Goal: Task Accomplishment & Management: Use online tool/utility

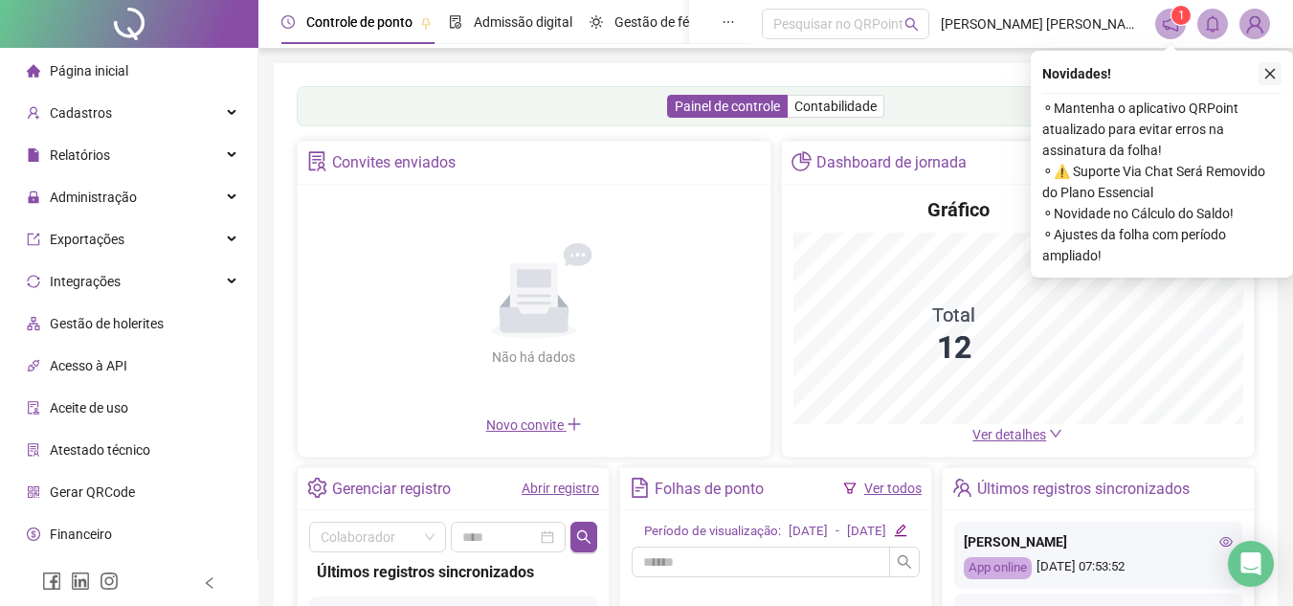
click at [1268, 72] on icon "close" at bounding box center [1270, 74] width 11 height 11
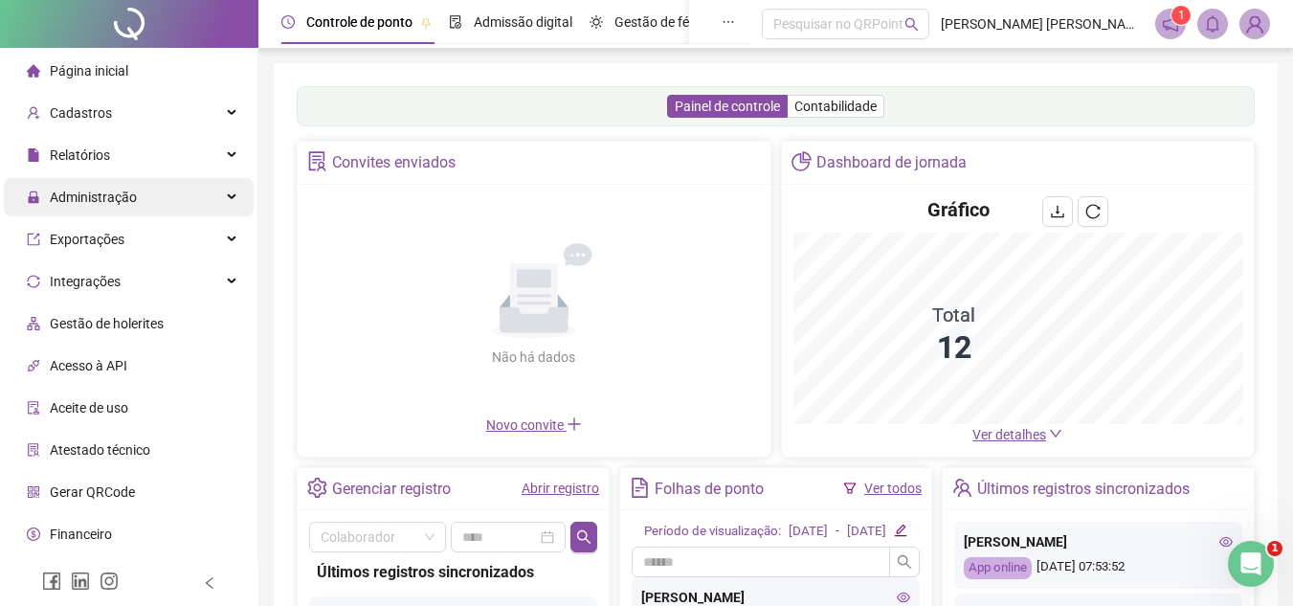
click at [89, 197] on span "Administração" at bounding box center [93, 196] width 87 height 15
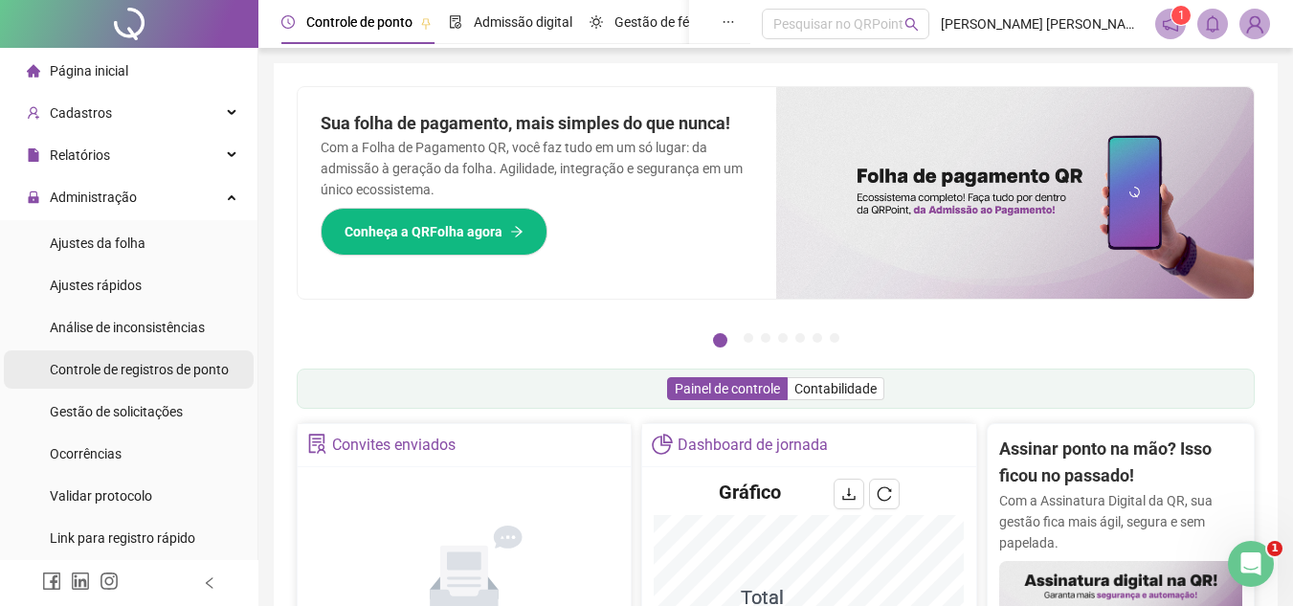
click at [128, 371] on span "Controle de registros de ponto" at bounding box center [139, 369] width 179 height 15
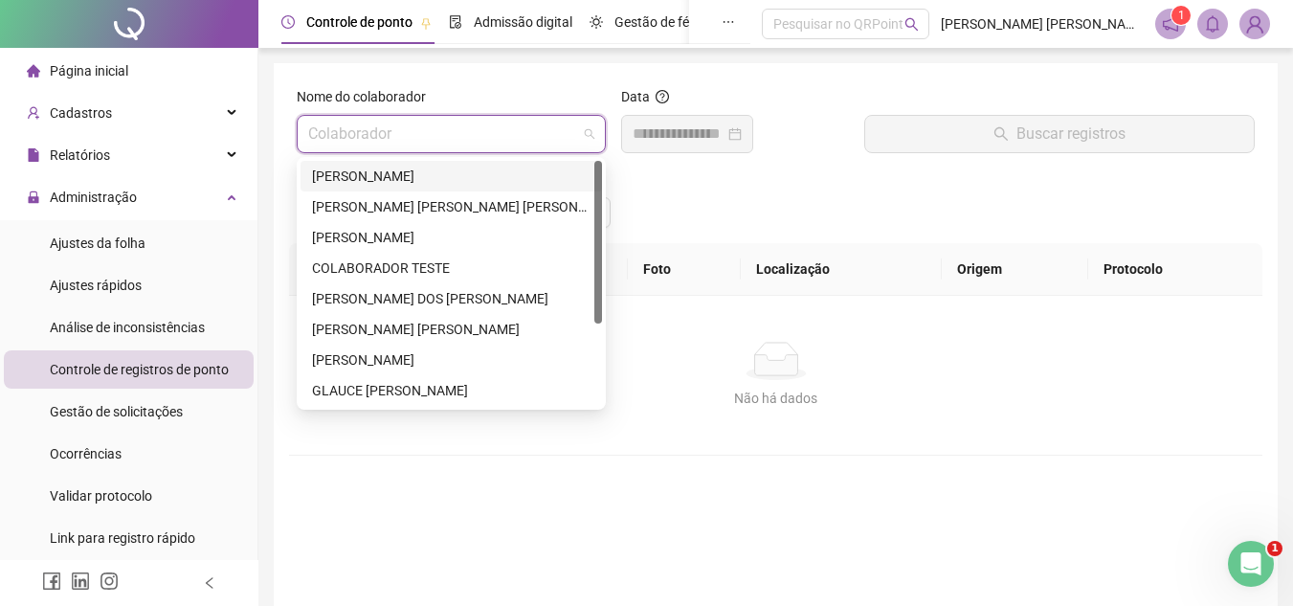
click at [525, 123] on input "search" at bounding box center [442, 134] width 269 height 36
click at [458, 172] on div "[PERSON_NAME]" at bounding box center [451, 176] width 278 height 21
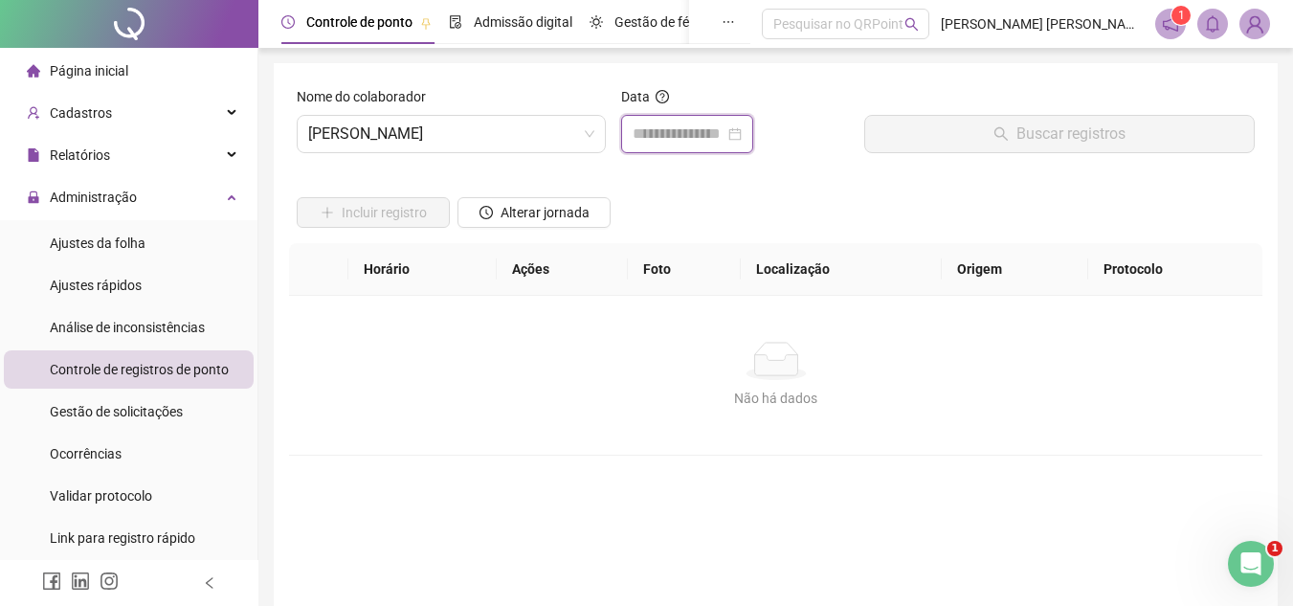
click at [662, 134] on input at bounding box center [679, 133] width 92 height 23
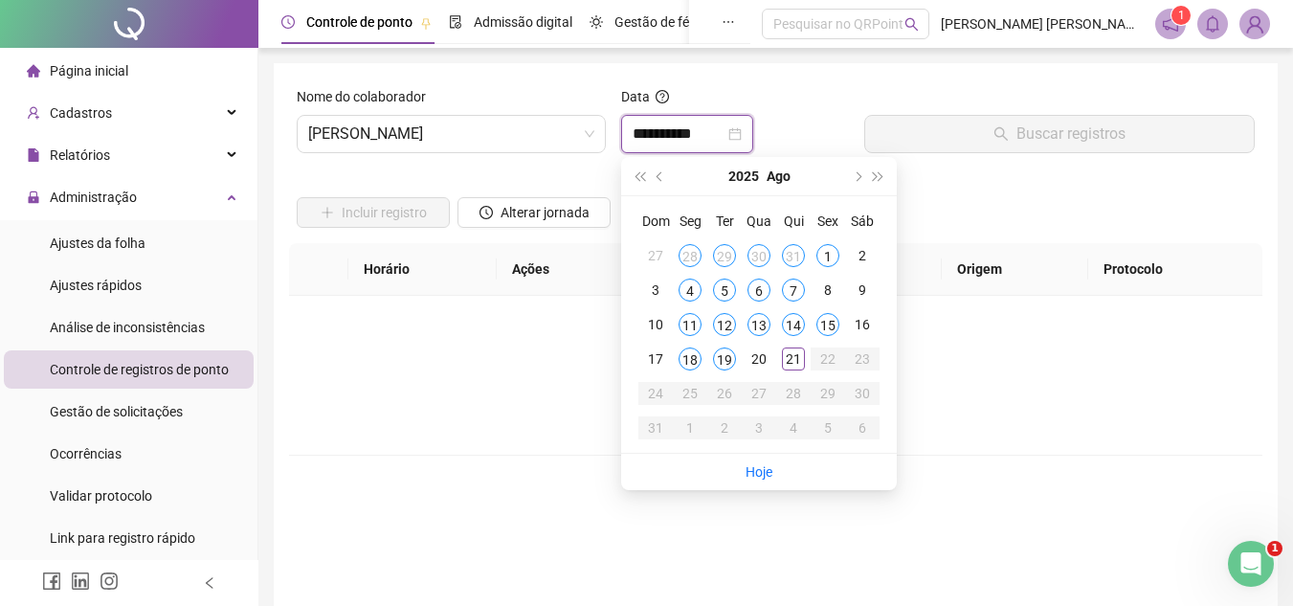
type input "**********"
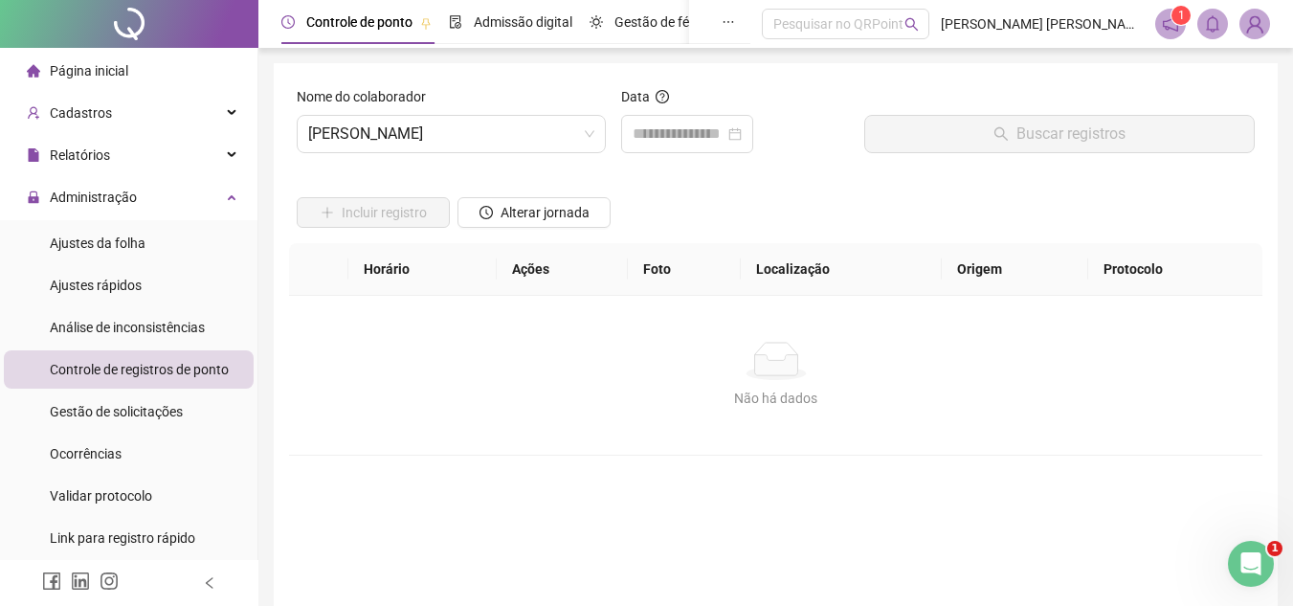
click at [1070, 156] on div "Buscar registros" at bounding box center [1059, 127] width 406 height 82
